Goal: Information Seeking & Learning: Learn about a topic

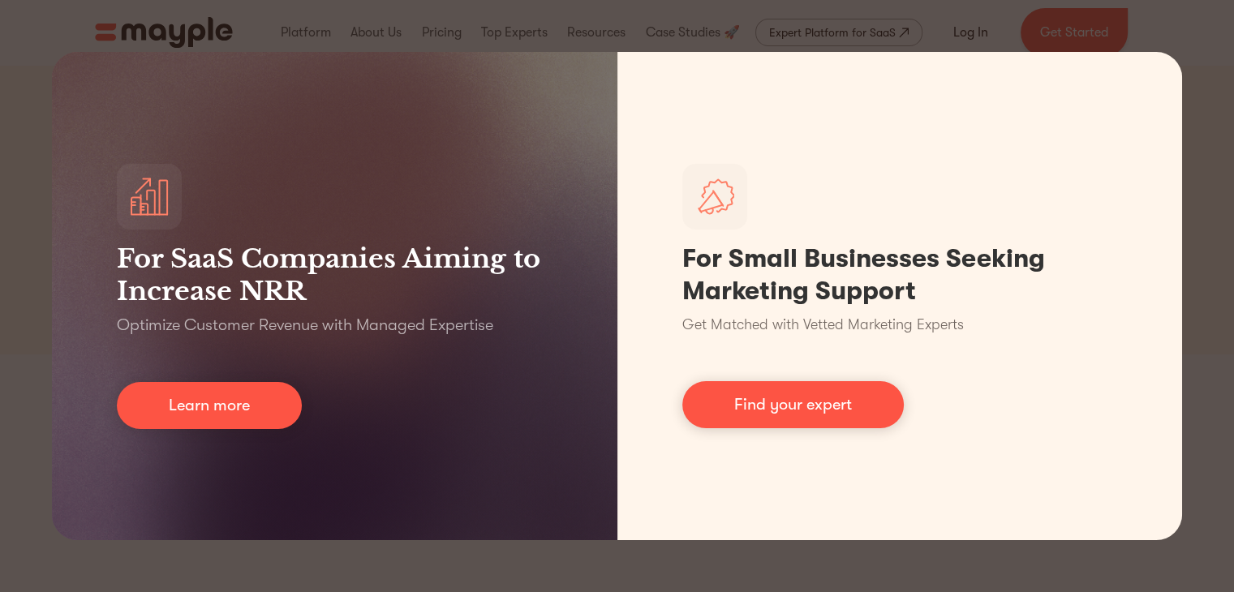
click at [1192, 63] on div "For SaaS Companies Aiming to Increase NRR Optimize Customer Revenue with Manage…" at bounding box center [617, 296] width 1234 height 592
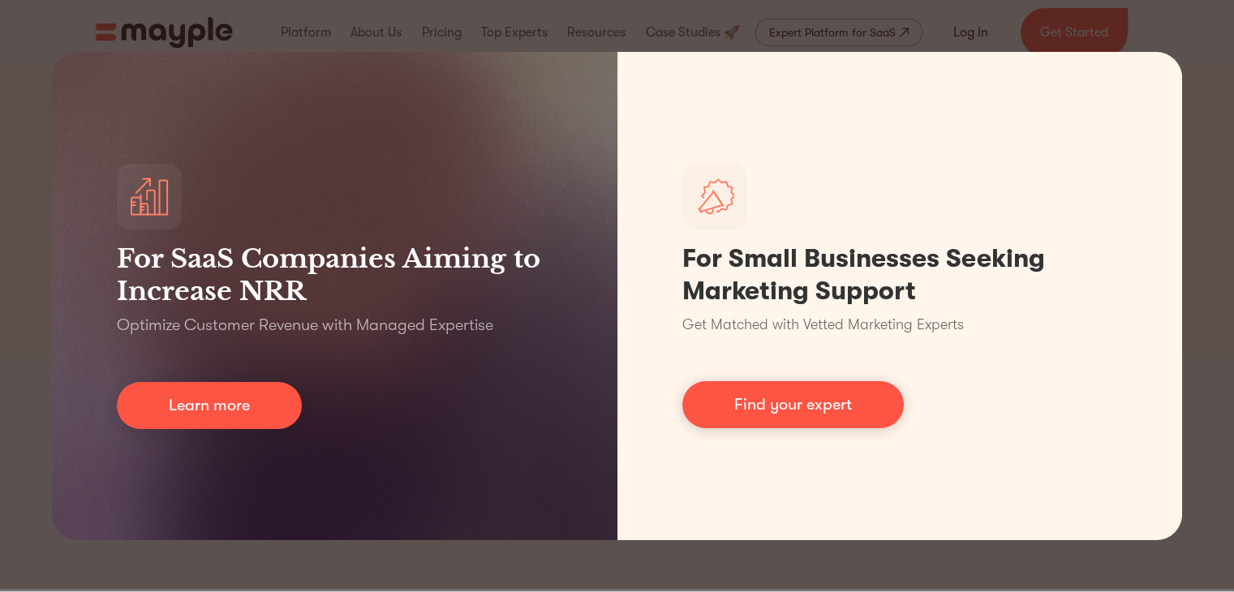
click at [1213, 82] on div "For SaaS Companies Aiming to Increase NRR Optimize Customer Revenue with Manage…" at bounding box center [617, 296] width 1234 height 592
click at [1191, 46] on div "For SaaS Companies Aiming to Increase NRR Optimize Customer Revenue with Manage…" at bounding box center [617, 296] width 1234 height 592
click at [1194, 88] on div "For SaaS Companies Aiming to Increase NRR Optimize Customer Revenue with Manage…" at bounding box center [617, 296] width 1234 height 592
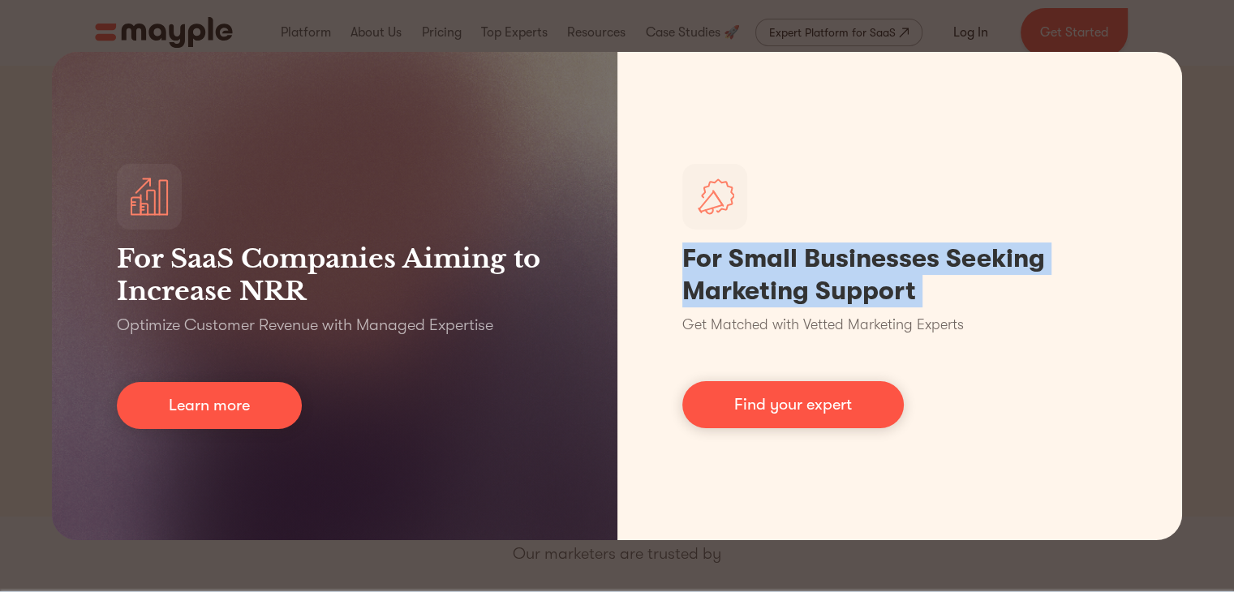
click at [1194, 88] on div "For SaaS Companies Aiming to Increase NRR Optimize Customer Revenue with Manage…" at bounding box center [617, 296] width 1234 height 592
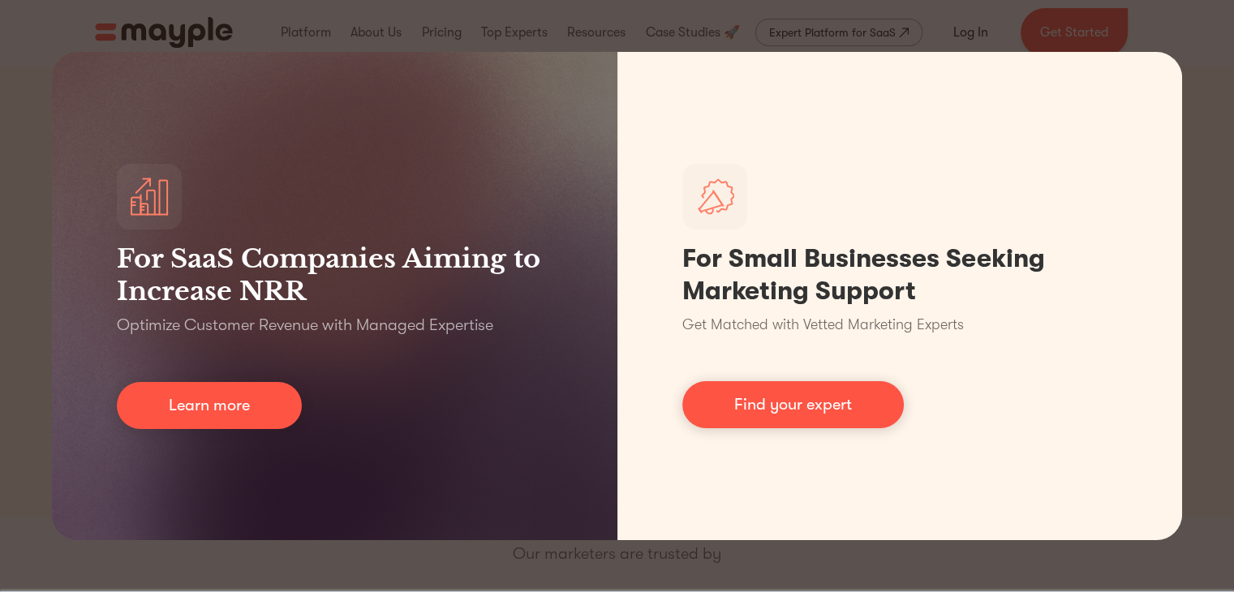
click at [866, 557] on div "For SaaS Companies Aiming to Increase NRR Optimize Customer Revenue with Manage…" at bounding box center [617, 296] width 1234 height 592
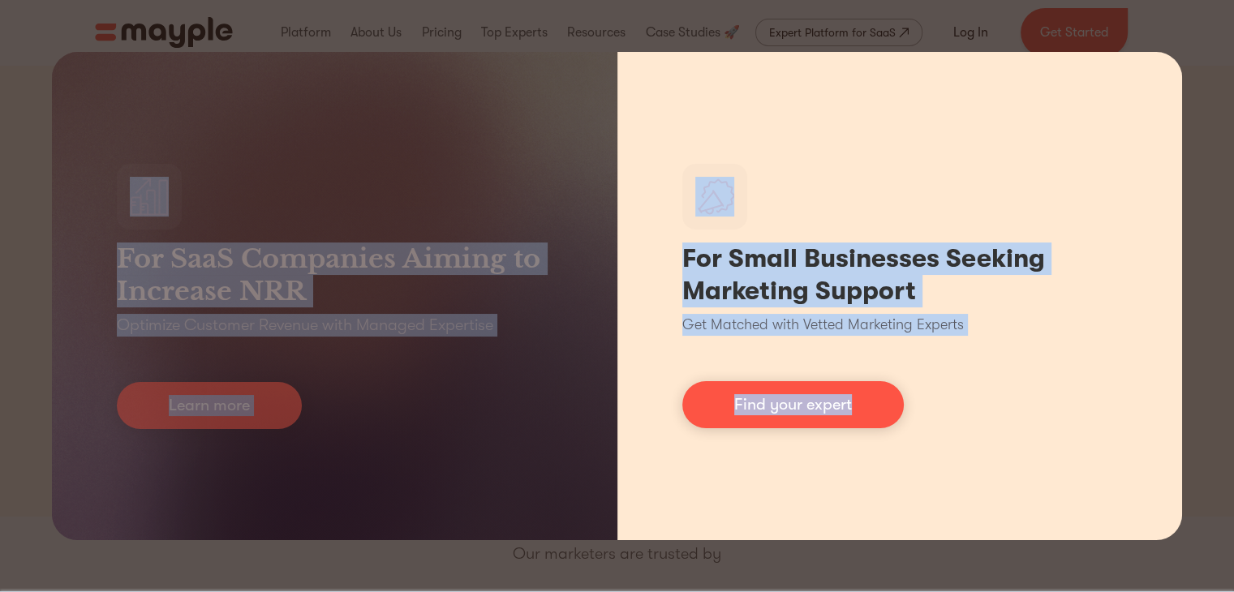
drag, startPoint x: 59, startPoint y: 56, endPoint x: 1013, endPoint y: 480, distance: 1043.6
click at [1013, 480] on div "For SaaS Companies Aiming to Increase NRR Optimize Customer Revenue with Manage…" at bounding box center [617, 296] width 1234 height 592
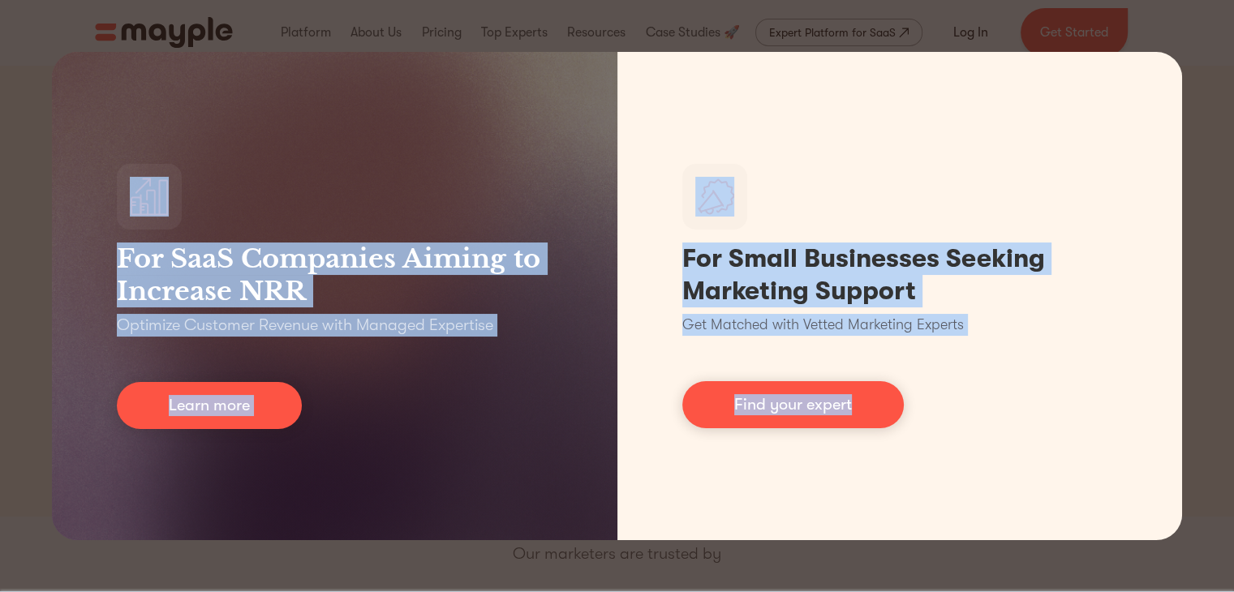
click at [897, 570] on div "For SaaS Companies Aiming to Increase NRR Optimize Customer Revenue with Manage…" at bounding box center [617, 296] width 1234 height 592
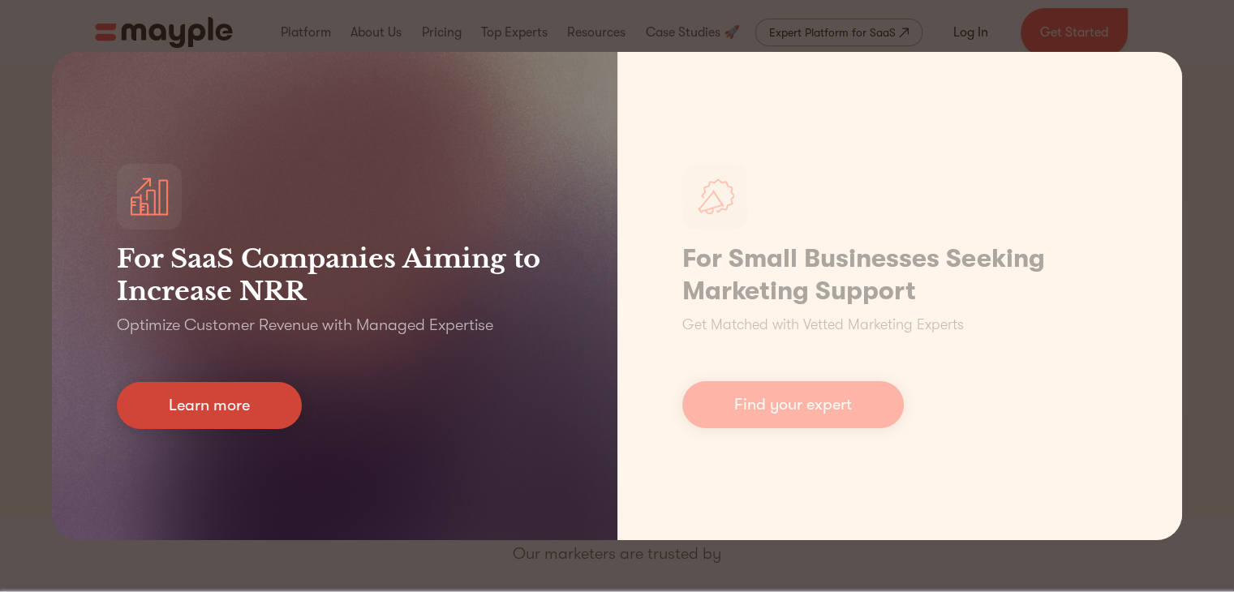
click at [257, 397] on link "Learn more" at bounding box center [209, 405] width 185 height 47
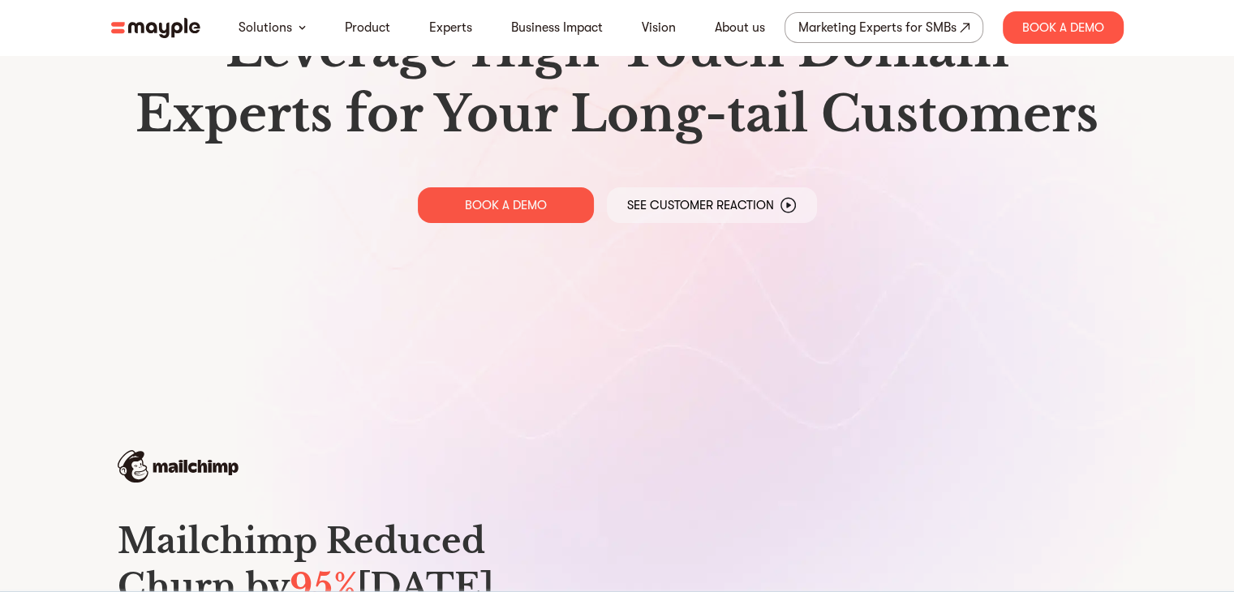
scroll to position [325, 0]
